Goal: Information Seeking & Learning: Learn about a topic

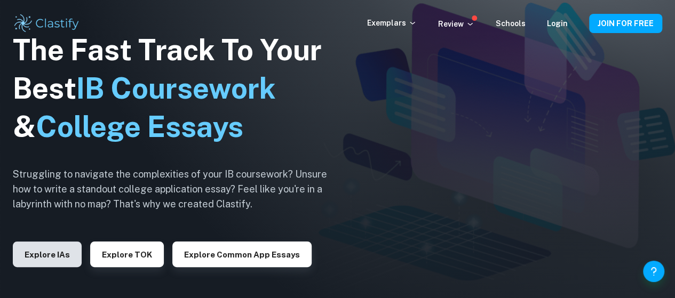
click at [57, 253] on button "Explore IAs" at bounding box center [47, 255] width 69 height 26
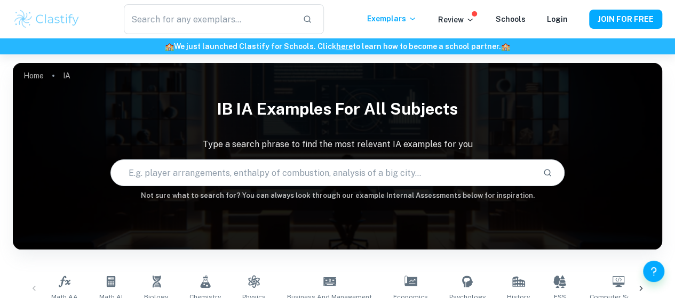
click at [208, 178] on input "text" at bounding box center [323, 173] width 424 height 30
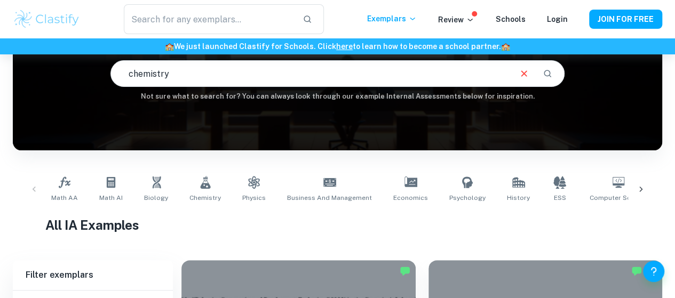
scroll to position [100, 0]
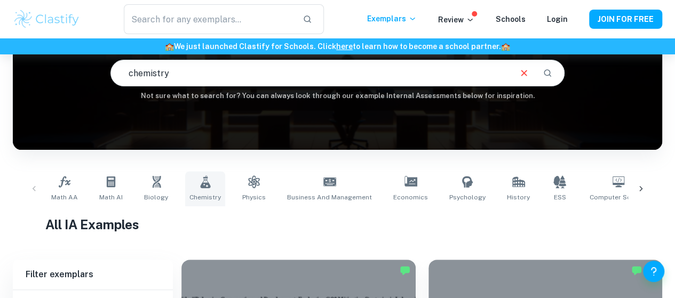
type input "chemistry"
click at [197, 190] on link "Chemistry" at bounding box center [205, 188] width 40 height 35
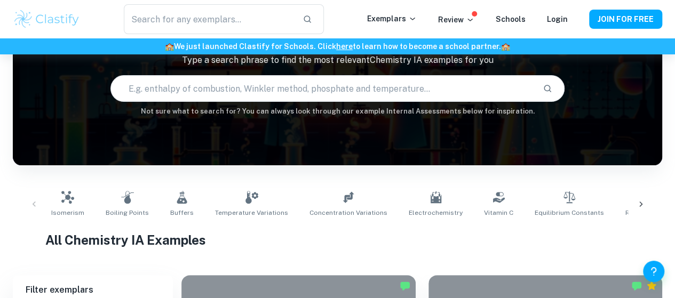
scroll to position [83, 0]
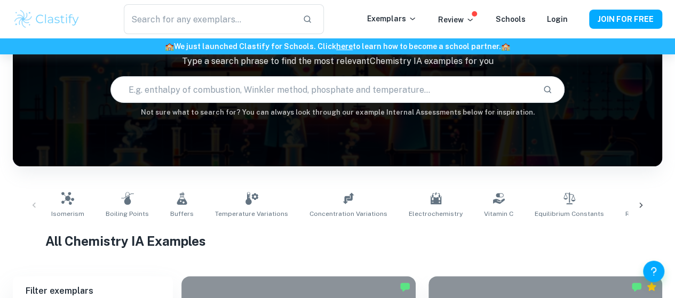
click at [249, 91] on input "text" at bounding box center [323, 90] width 424 height 30
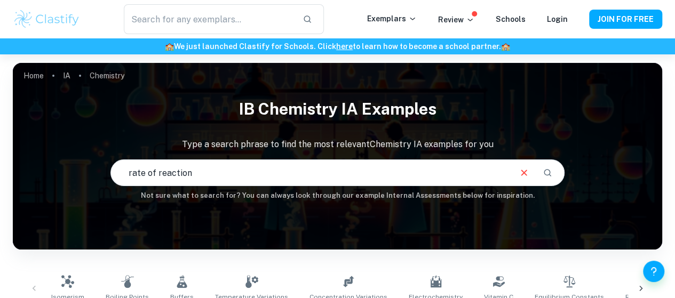
drag, startPoint x: 237, startPoint y: 169, endPoint x: 7, endPoint y: 188, distance: 230.8
drag, startPoint x: 156, startPoint y: 174, endPoint x: 69, endPoint y: 180, distance: 86.6
click at [69, 180] on div "IB Chemistry IA examples Type a search phrase to find the most relevant Chemist…" at bounding box center [337, 147] width 649 height 108
drag, startPoint x: 332, startPoint y: 172, endPoint x: 84, endPoint y: 194, distance: 249.1
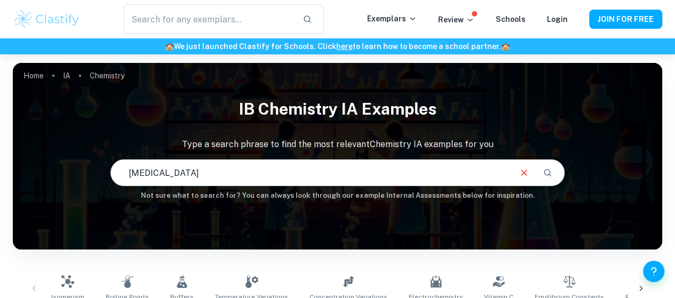
click at [84, 194] on div "IB Chemistry IA examples Type a search phrase to find the most relevant Chemist…" at bounding box center [337, 147] width 649 height 108
click at [224, 176] on input "[MEDICAL_DATA]" at bounding box center [310, 173] width 399 height 30
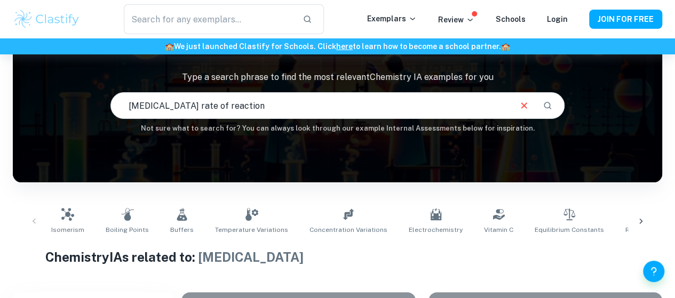
type input "[MEDICAL_DATA] rate of reaction"
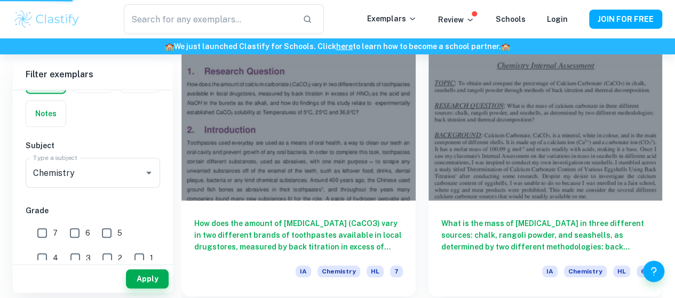
scroll to position [335, 0]
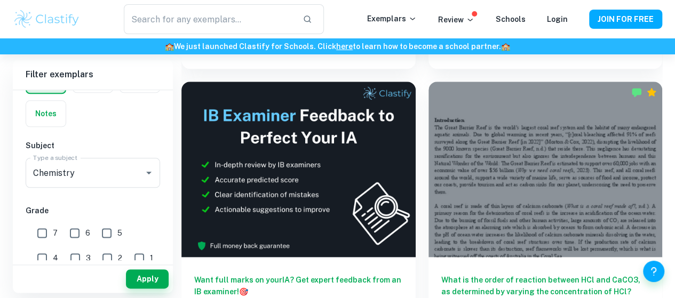
scroll to position [560, 0]
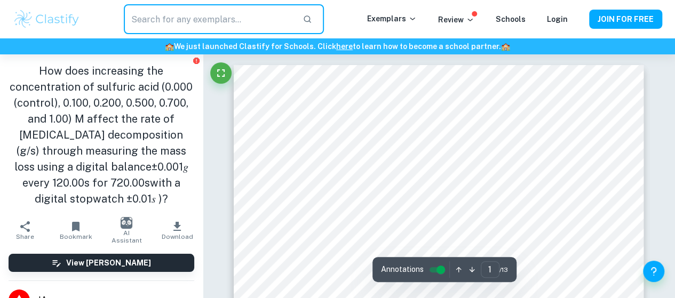
click at [247, 21] on input "text" at bounding box center [209, 19] width 171 height 30
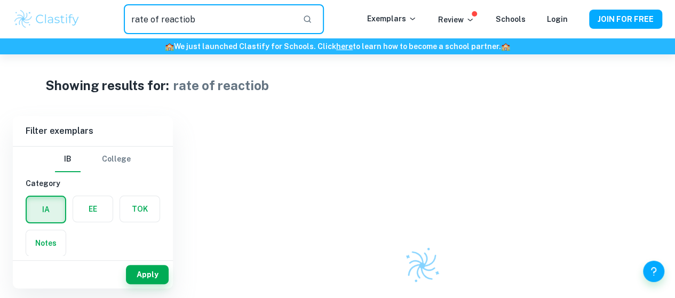
click at [247, 21] on input "rate of reactiob" at bounding box center [209, 19] width 171 height 30
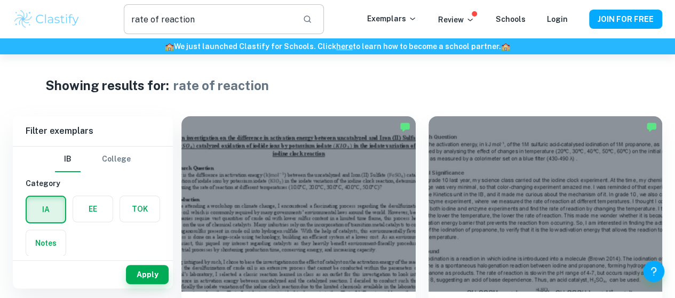
click at [247, 21] on input "rate of reaction" at bounding box center [209, 19] width 171 height 30
click at [132, 18] on input "rate of reaction" at bounding box center [209, 19] width 171 height 30
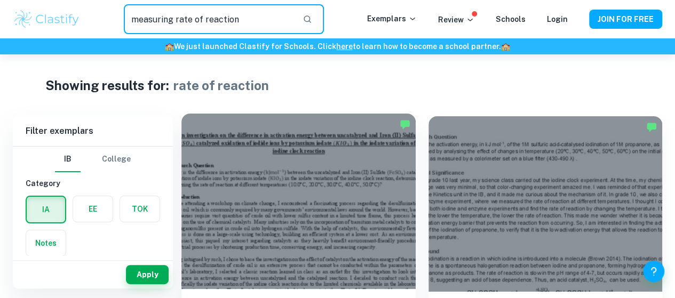
type input "measuring rate of reaction"
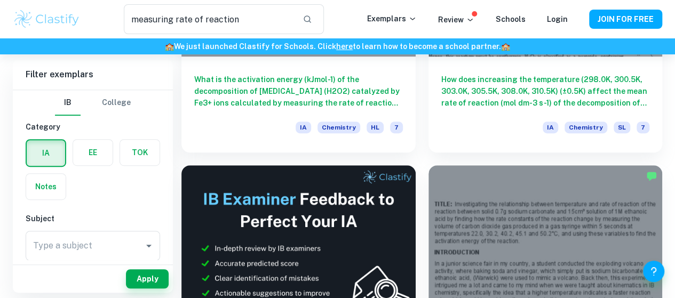
scroll to position [236, 0]
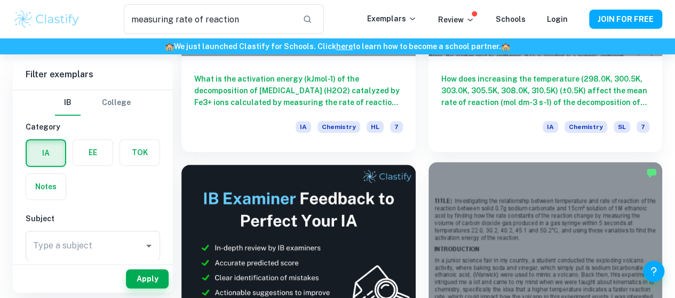
click at [428, 170] on div at bounding box center [545, 250] width 234 height 176
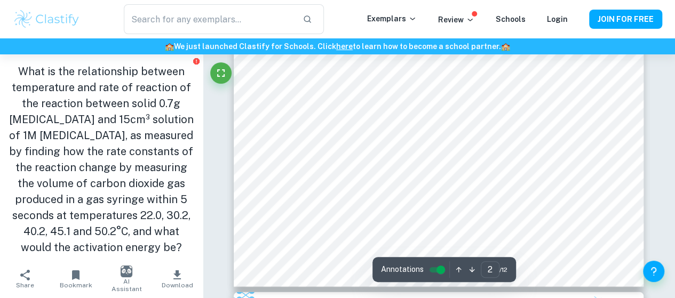
scroll to position [1010, 0]
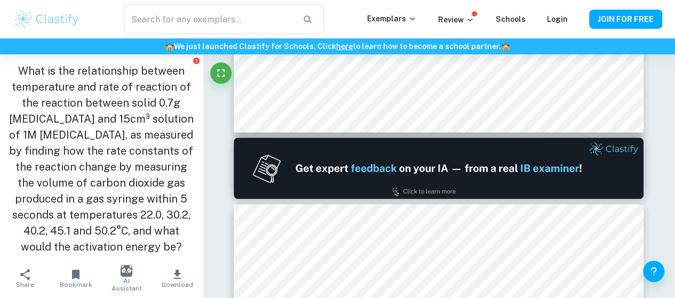
type input "1"
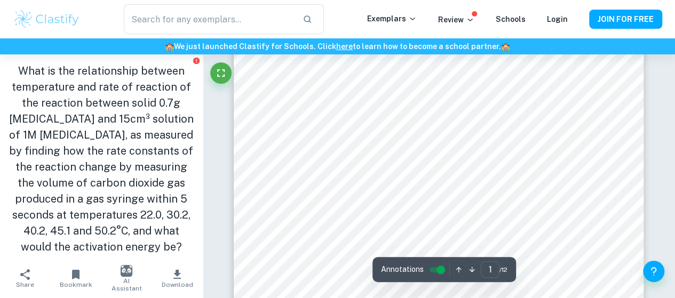
scroll to position [0, 0]
type input "measuring rate of reaction"
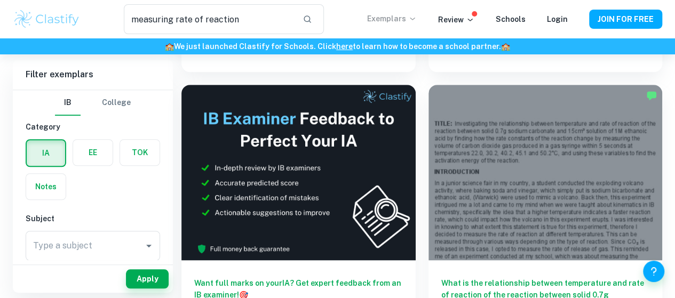
scroll to position [323, 0]
